Goal: Transaction & Acquisition: Book appointment/travel/reservation

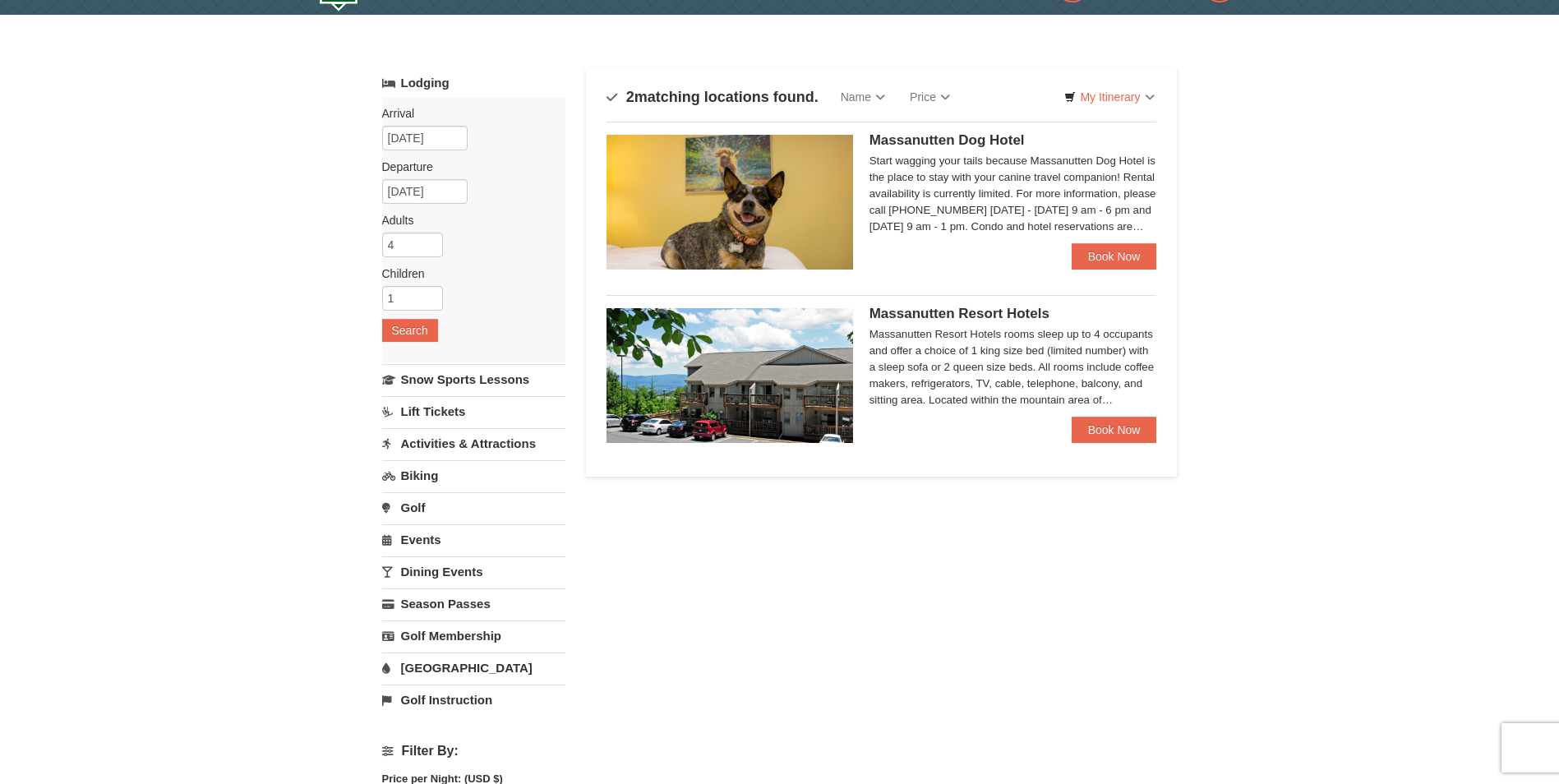
scroll to position [82, 0]
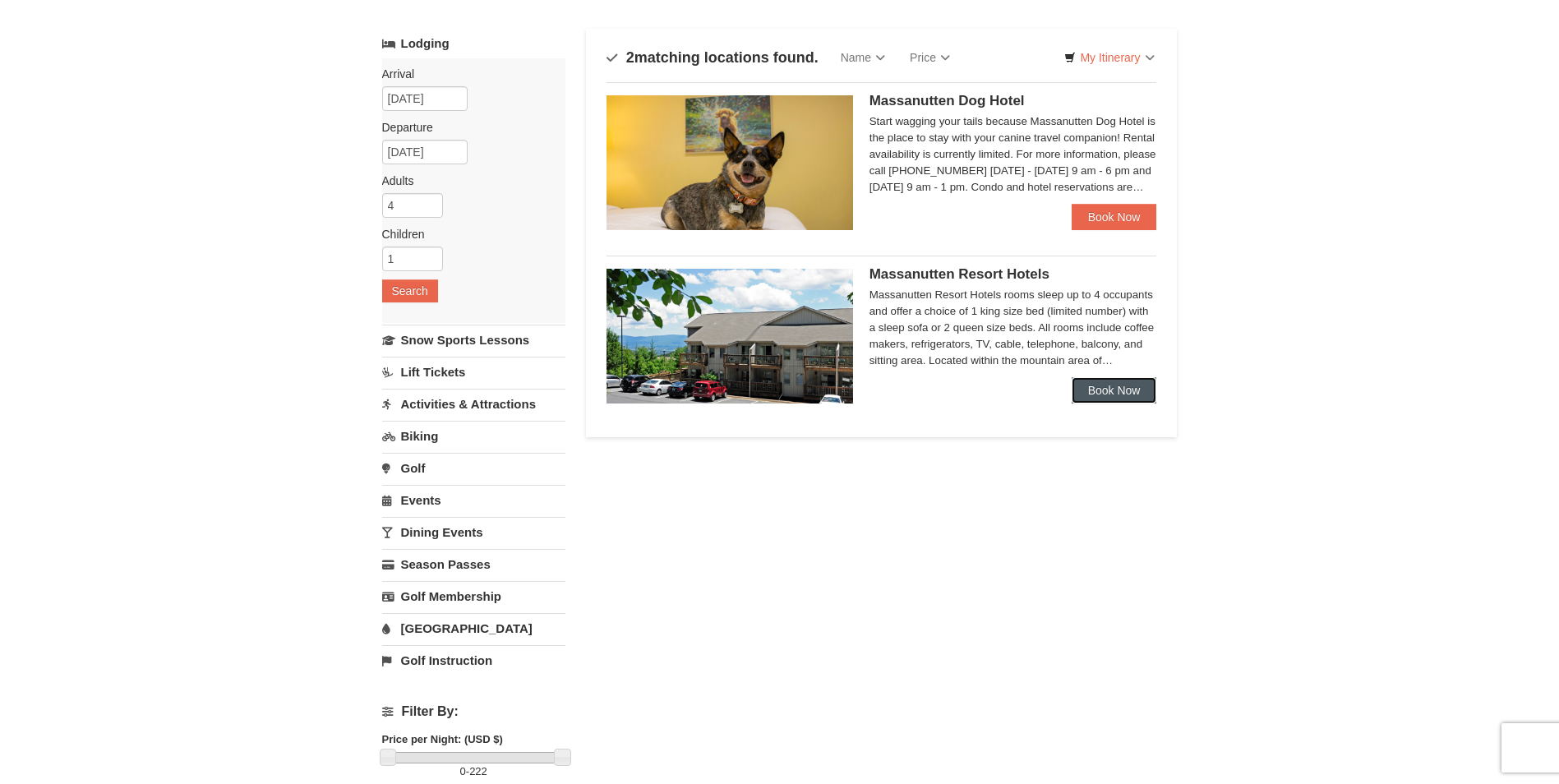
click at [1097, 391] on link "Book Now" at bounding box center [1115, 391] width 86 height 26
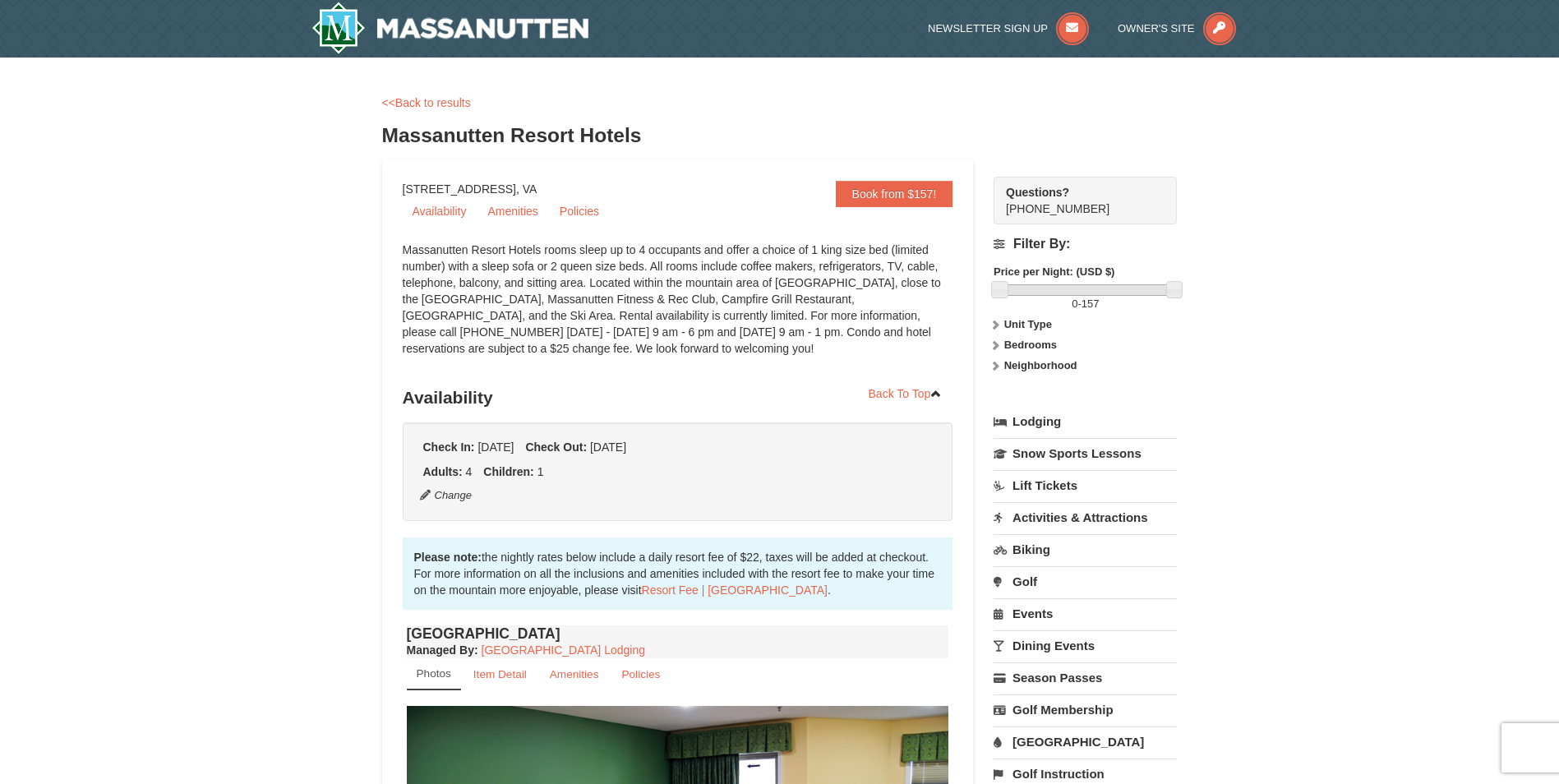
drag, startPoint x: 656, startPoint y: 145, endPoint x: 385, endPoint y: 138, distance: 271.1
click at [385, 138] on h3 "Massanutten Resort Hotels" at bounding box center [780, 135] width 795 height 33
drag, startPoint x: 385, startPoint y: 138, endPoint x: 409, endPoint y: 137, distance: 24.0
drag, startPoint x: 608, startPoint y: 189, endPoint x: 405, endPoint y: 191, distance: 203.0
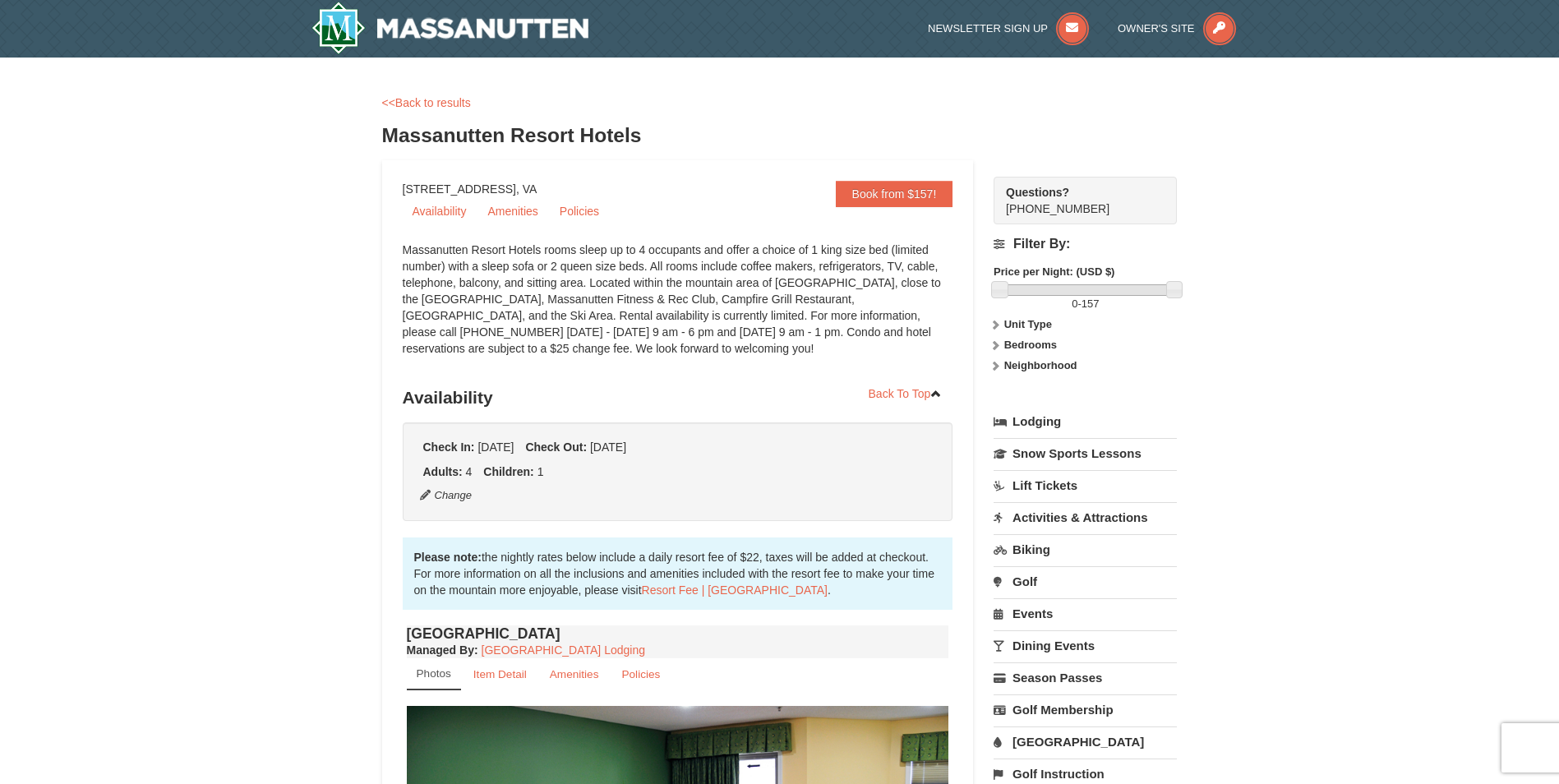
copy div "[STREET_ADDRESS]"
